Goal: Find specific page/section: Find specific page/section

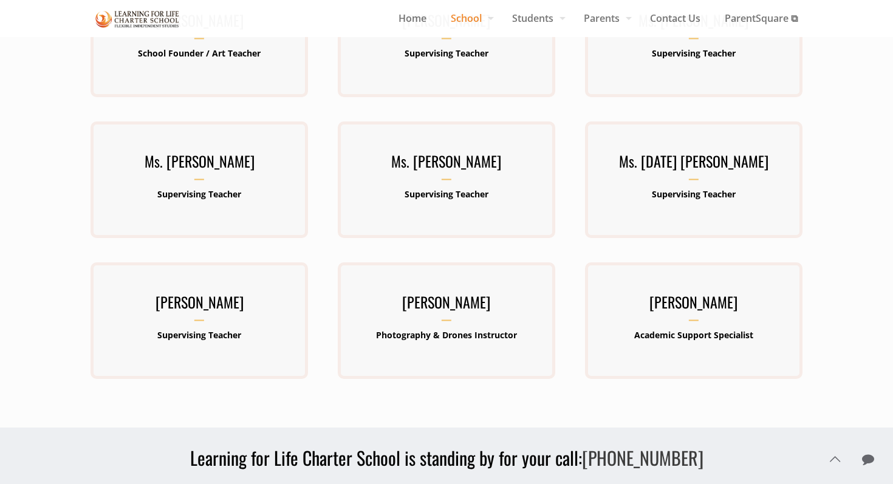
scroll to position [517, 0]
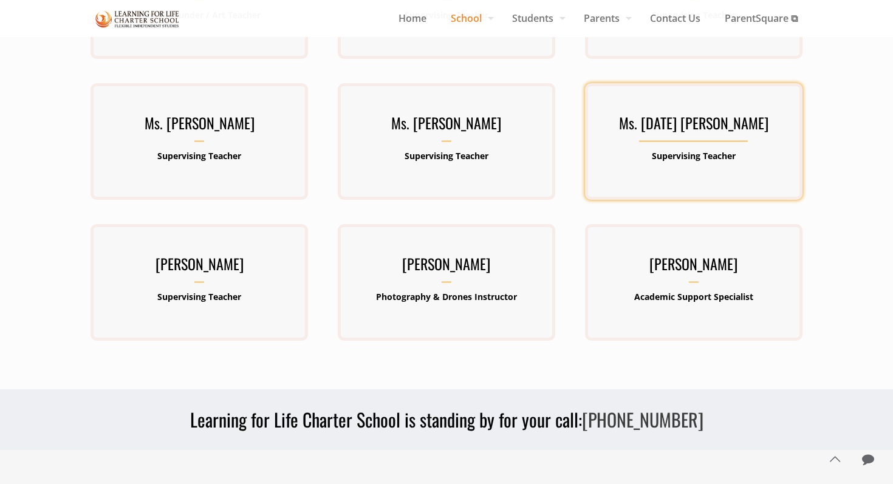
click at [676, 127] on h3 "Ms. Sunday Howe" at bounding box center [694, 127] width 218 height 32
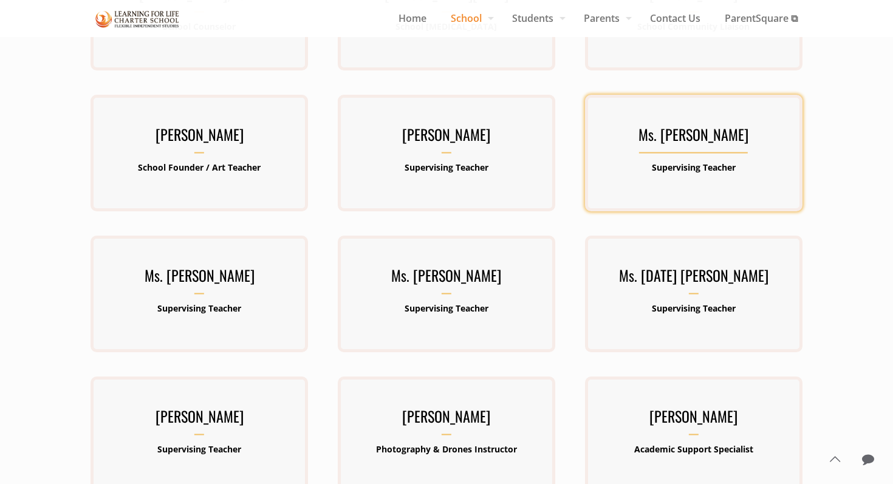
scroll to position [363, 0]
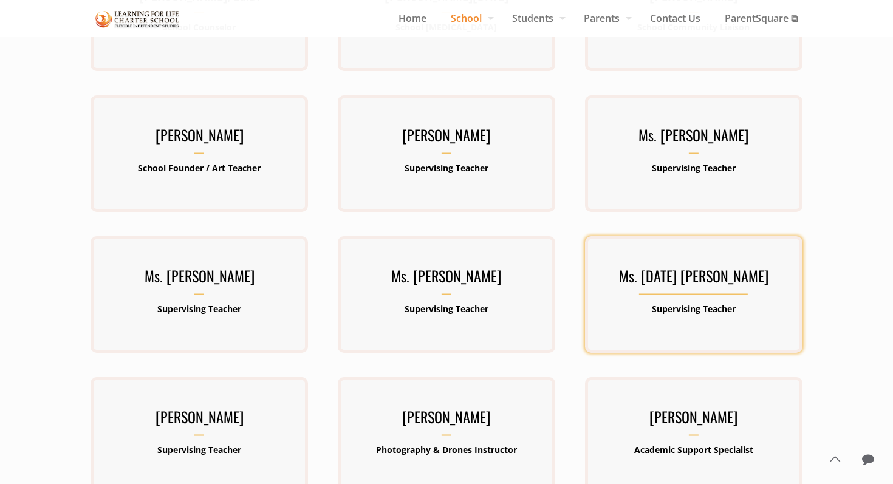
click at [666, 282] on h3 "Ms. Sunday Howe" at bounding box center [694, 280] width 218 height 32
click at [661, 310] on b "Supervising Teacher" at bounding box center [694, 309] width 84 height 12
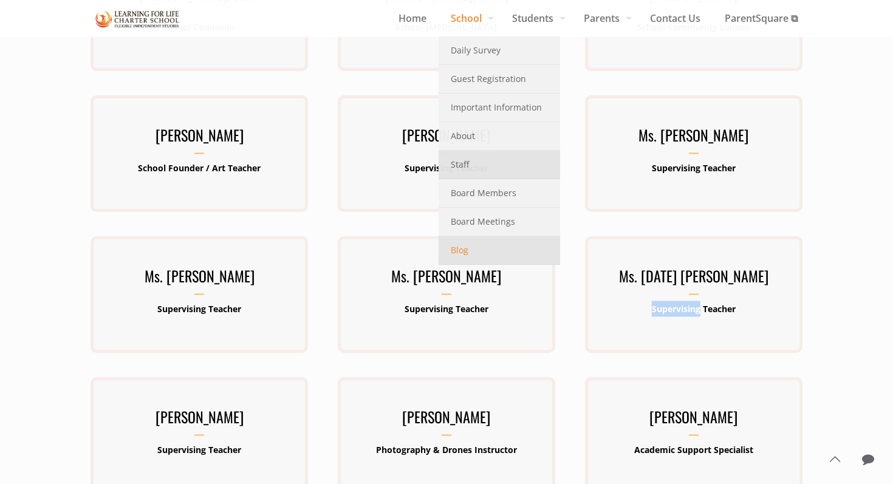
click at [458, 250] on span "Blog" at bounding box center [460, 250] width 18 height 16
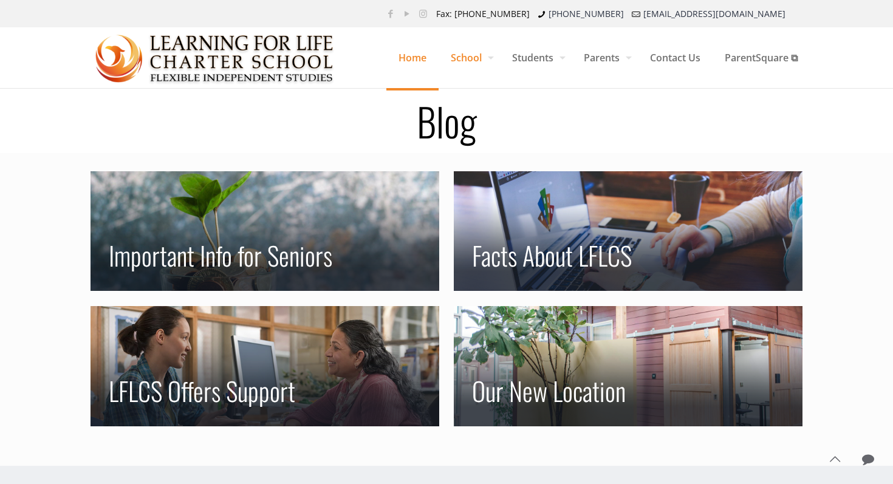
click at [413, 55] on span "Home" at bounding box center [413, 58] width 52 height 36
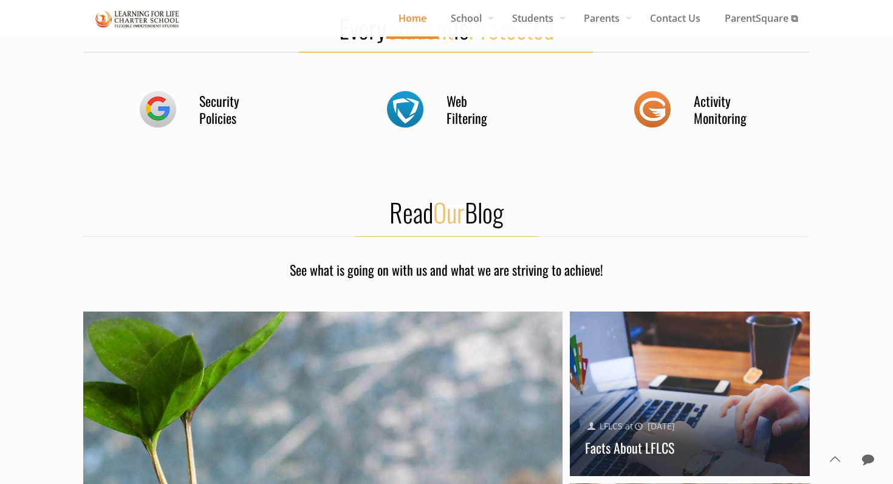
scroll to position [878, 0]
